Goal: Go to known website: Access a specific website the user already knows

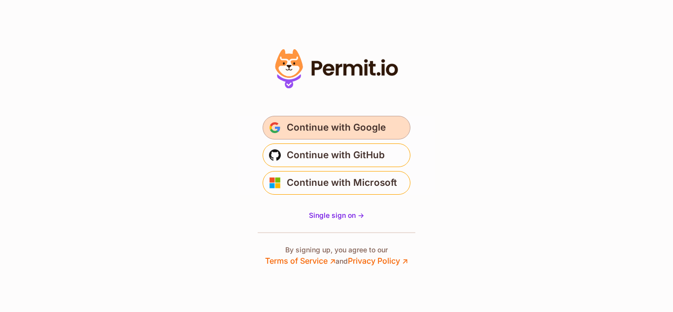
click at [358, 127] on span "Continue with Google" at bounding box center [336, 128] width 99 height 16
